Goal: Entertainment & Leisure: Consume media (video, audio)

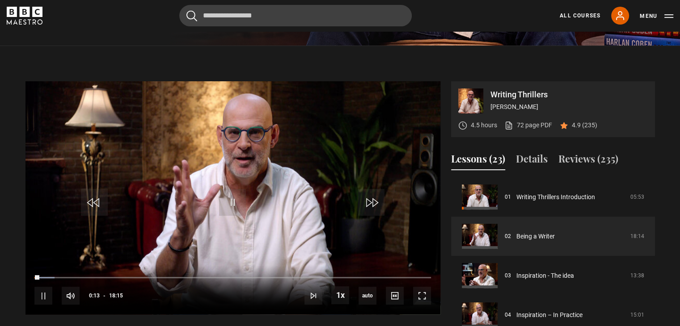
scroll to position [315, 0]
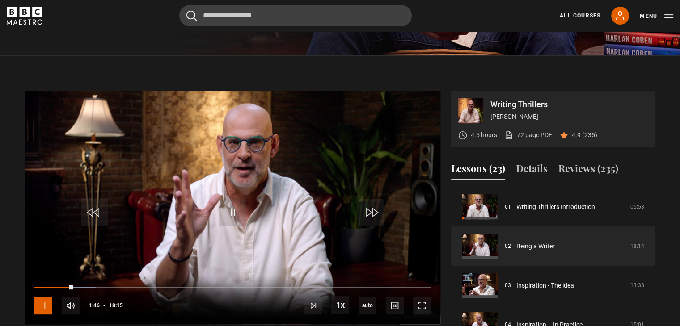
click at [45, 297] on span "Video Player" at bounding box center [43, 306] width 18 height 18
click at [46, 297] on span "Video Player" at bounding box center [43, 306] width 18 height 18
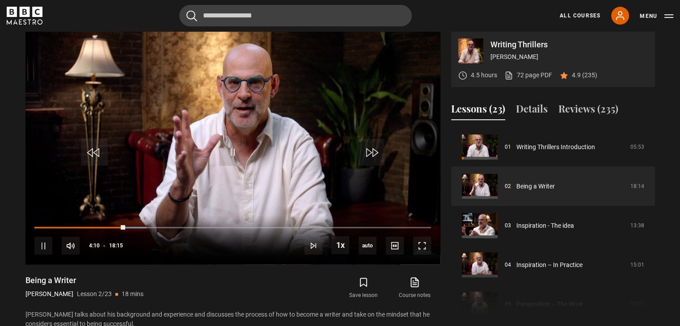
scroll to position [359, 0]
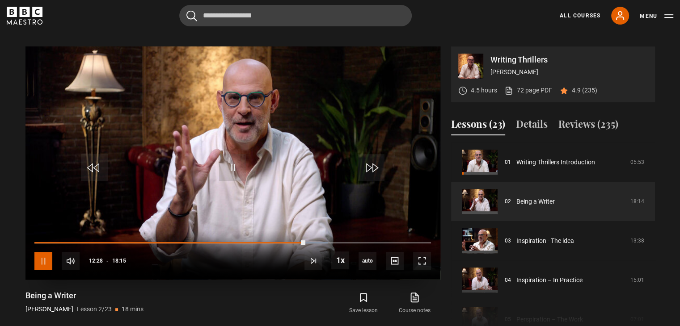
click at [46, 252] on span "Video Player" at bounding box center [43, 261] width 18 height 18
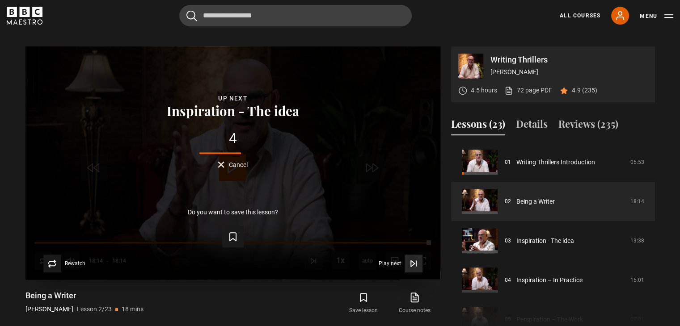
click at [390, 261] on span "Play next" at bounding box center [389, 263] width 22 height 5
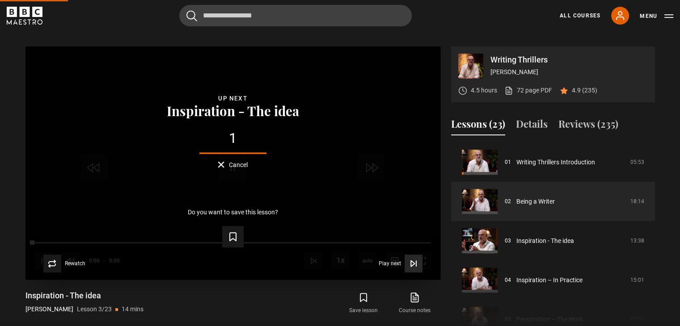
click at [409, 259] on icon "Video Player" at bounding box center [413, 263] width 9 height 9
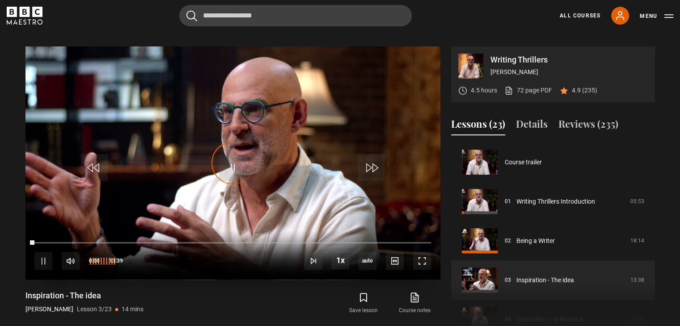
scroll to position [79, 0]
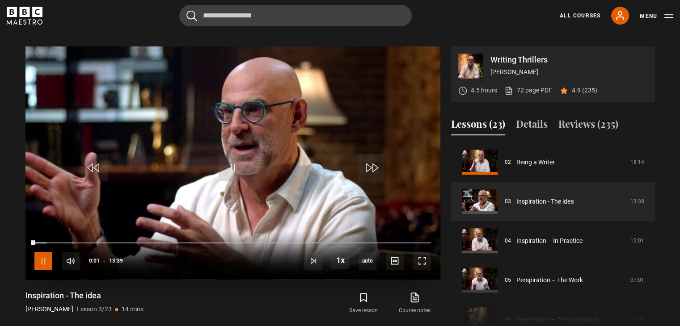
click at [45, 252] on span "Video Player" at bounding box center [43, 261] width 18 height 18
click at [49, 252] on span "Video Player" at bounding box center [43, 261] width 18 height 18
